Goal: Task Accomplishment & Management: Complete application form

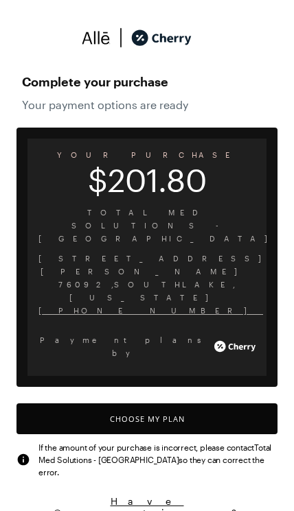
click at [76, 404] on button "Choose My Plan" at bounding box center [146, 419] width 261 height 31
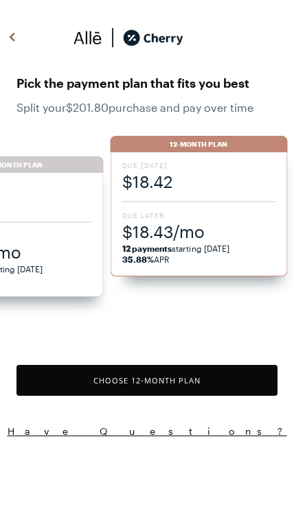
click at [158, 242] on span "$18.43/mo" at bounding box center [199, 231] width 154 height 23
click at [209, 383] on button "Choose 12 -Month Plan" at bounding box center [146, 380] width 261 height 31
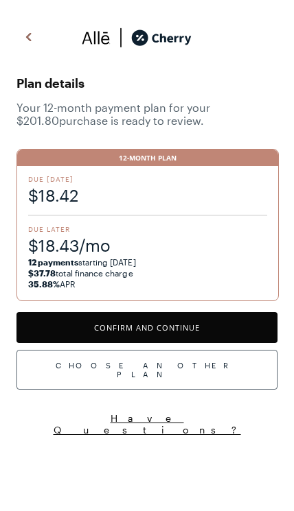
click at [223, 324] on button "Confirm and Continue" at bounding box center [146, 327] width 261 height 31
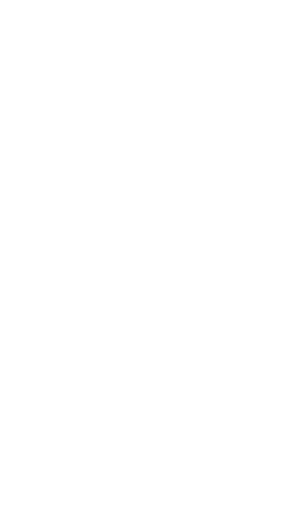
scroll to position [56, 0]
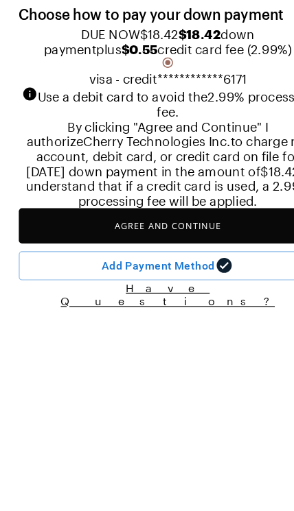
click at [200, 277] on button "Agree and Continue" at bounding box center [146, 261] width 261 height 31
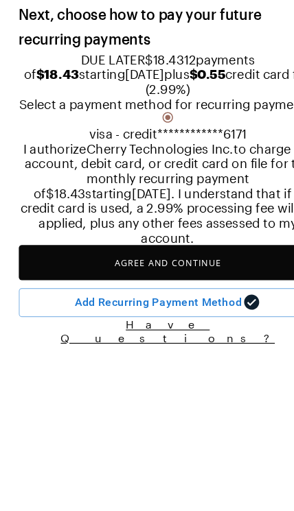
click at [189, 310] on button "Agree and Continue" at bounding box center [146, 294] width 261 height 31
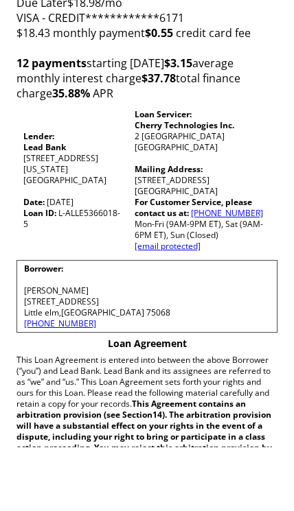
scroll to position [165, 0]
